Goal: Task Accomplishment & Management: Manage account settings

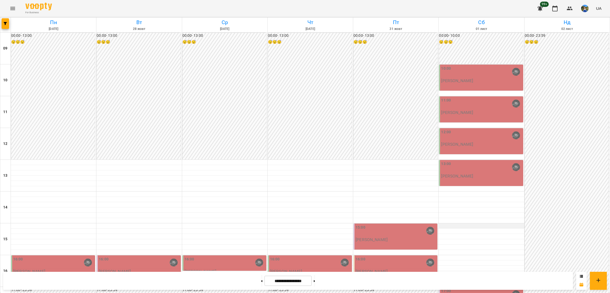
scroll to position [79, 0]
click at [261, 283] on button at bounding box center [261, 281] width 1 height 12
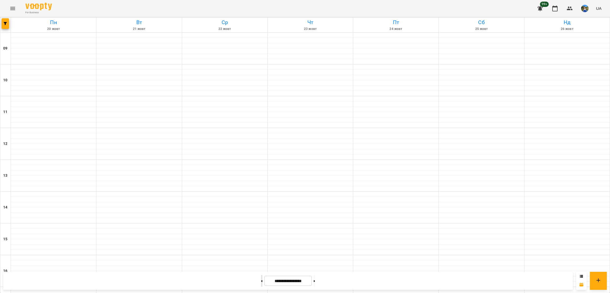
click at [261, 283] on button at bounding box center [261, 281] width 1 height 12
type input "**********"
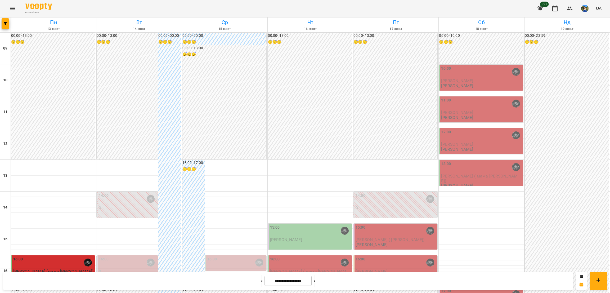
click at [0, 24] on div "[DATE] [DATE] [DATE] [DATE] [DATE] [DATE] Нд [DATE] 10 11 12 13 14 15 16 17 18 …" at bounding box center [305, 243] width 610 height 452
click at [1, 24] on div at bounding box center [5, 24] width 11 height 15
click at [2, 20] on button "button" at bounding box center [5, 23] width 7 height 11
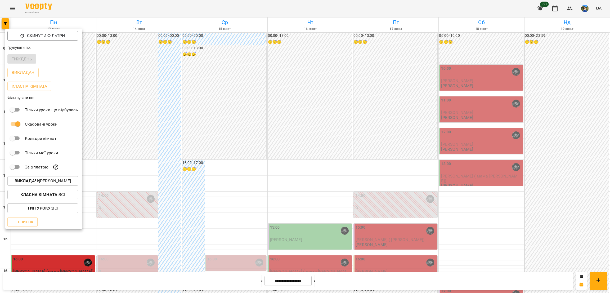
click at [50, 181] on p "Викладач : [PERSON_NAME]" at bounding box center [43, 181] width 56 height 6
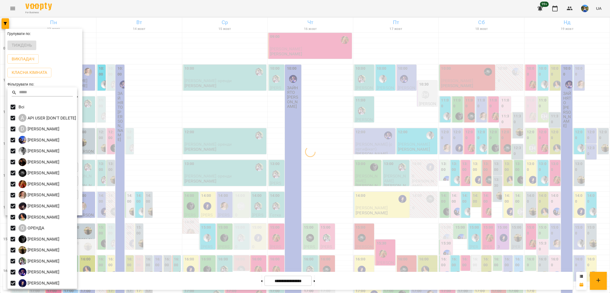
click at [129, 145] on div at bounding box center [305, 146] width 610 height 293
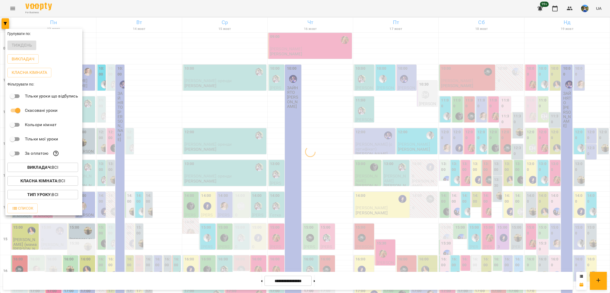
click at [47, 183] on b "Класна кімната :" at bounding box center [39, 180] width 38 height 5
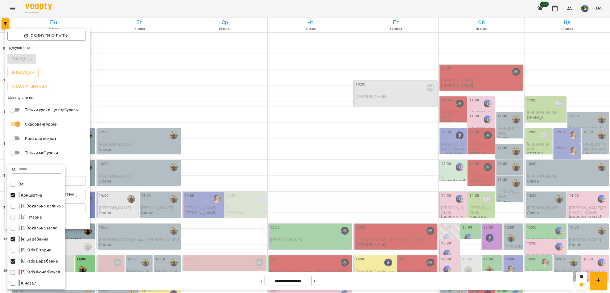
click at [322, 95] on div at bounding box center [305, 146] width 610 height 293
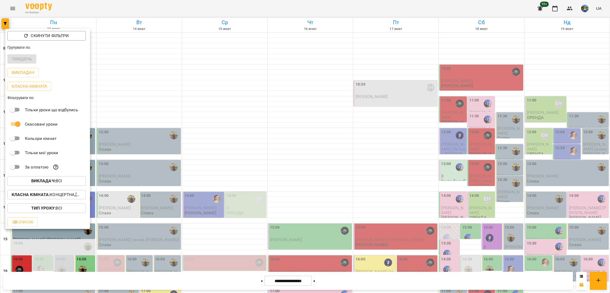
click at [488, 154] on div at bounding box center [305, 146] width 610 height 293
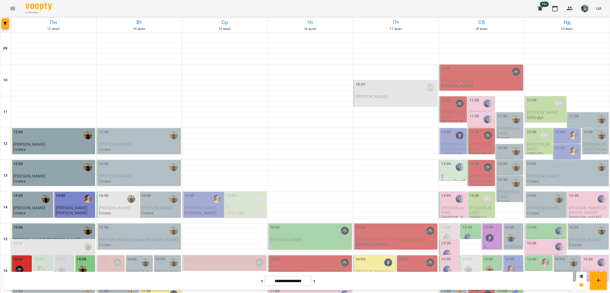
click at [482, 154] on div "Скинути фільтри Групувати по: Тиждень Викладач Класна кімната Фільтрувати по: Т…" at bounding box center [305, 146] width 610 height 293
click at [484, 232] on div at bounding box center [490, 238] width 12 height 12
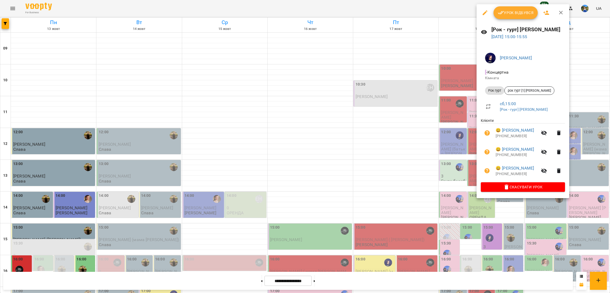
click at [386, 209] on div at bounding box center [305, 146] width 610 height 293
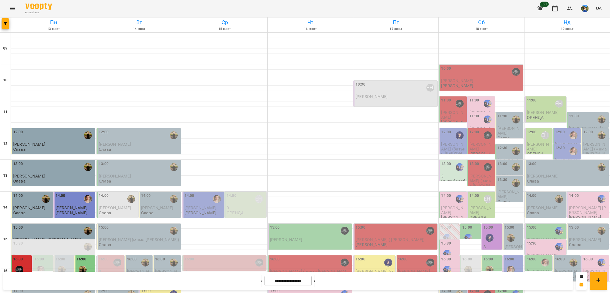
click at [505, 256] on div "16:00" at bounding box center [510, 259] width 10 height 7
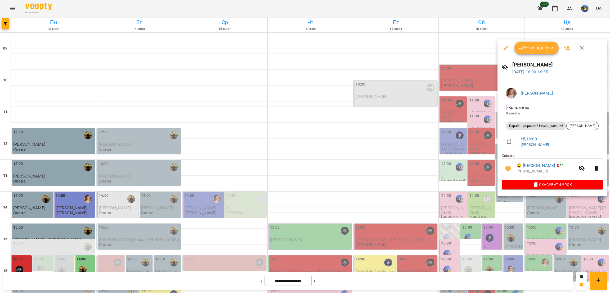
click at [548, 216] on div at bounding box center [305, 146] width 610 height 293
